Goal: Transaction & Acquisition: Purchase product/service

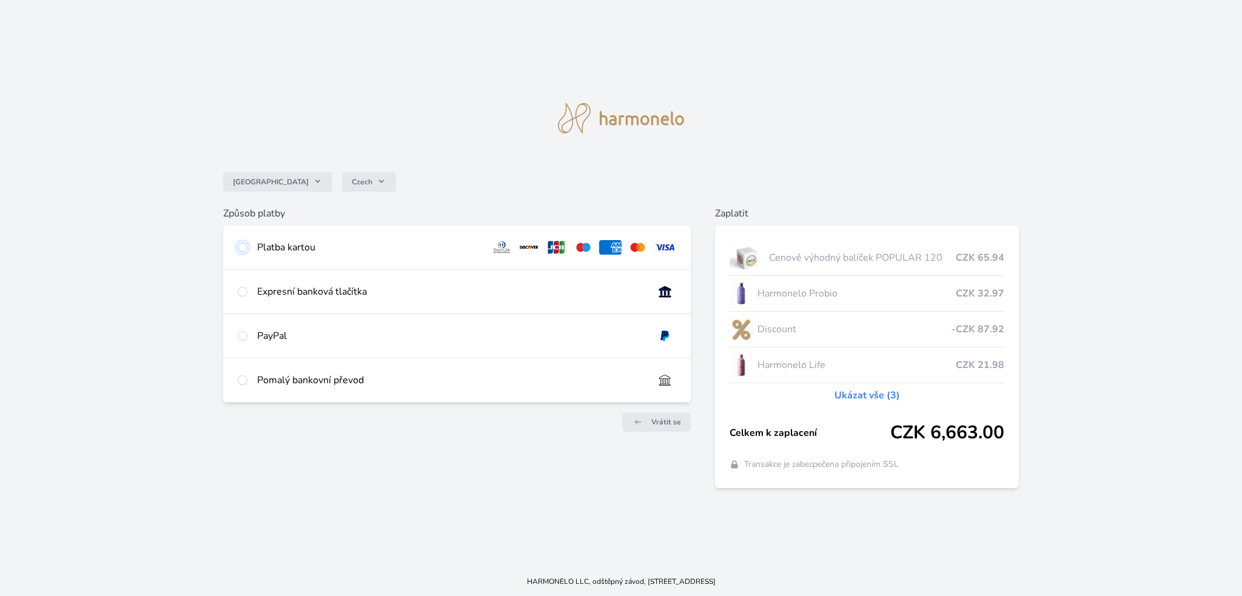
click at [243, 249] on input "radio" at bounding box center [243, 247] width 10 height 10
radio input "true"
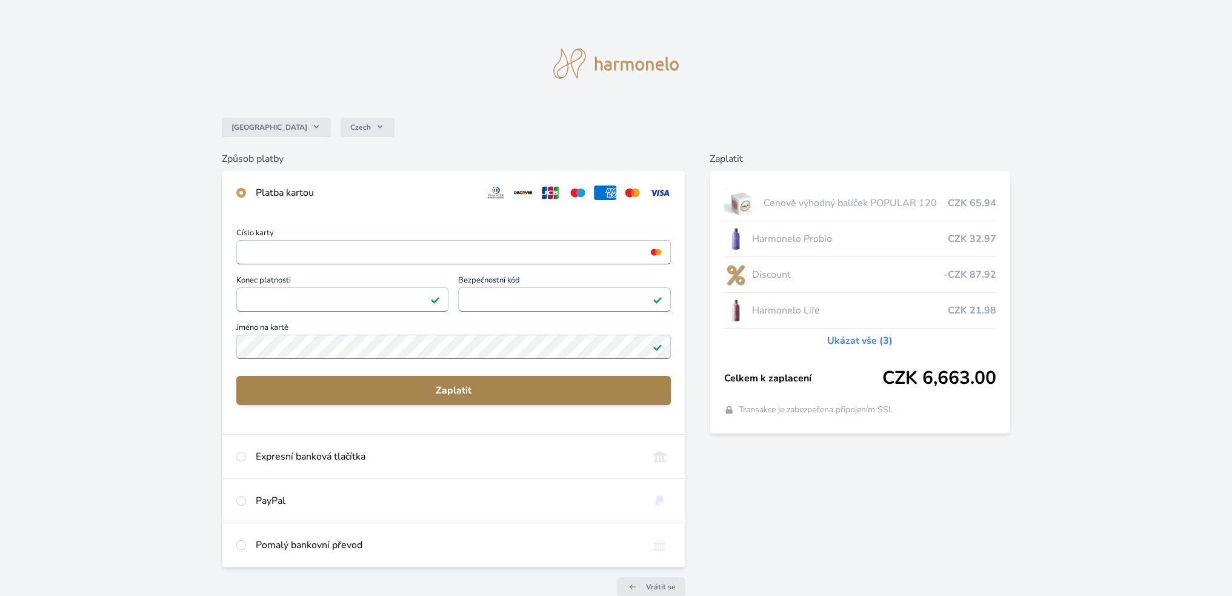
click at [451, 383] on button "Zaplatit" at bounding box center [453, 390] width 435 height 29
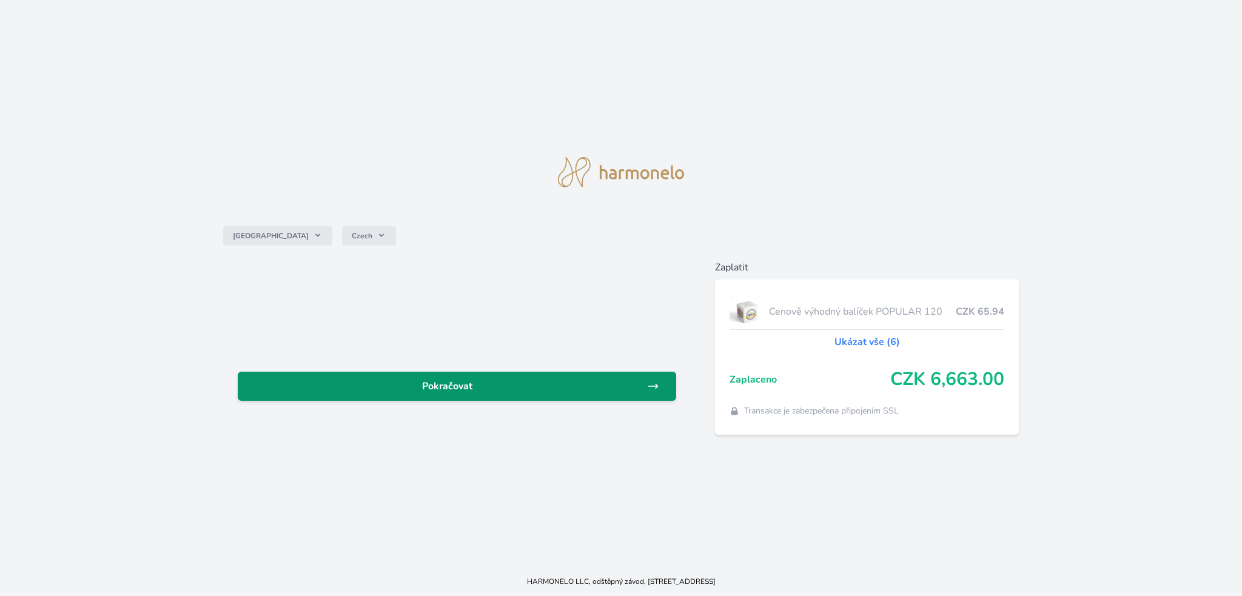
click at [478, 384] on span "Pokračovat" at bounding box center [447, 386] width 400 height 15
